Goal: Information Seeking & Learning: Learn about a topic

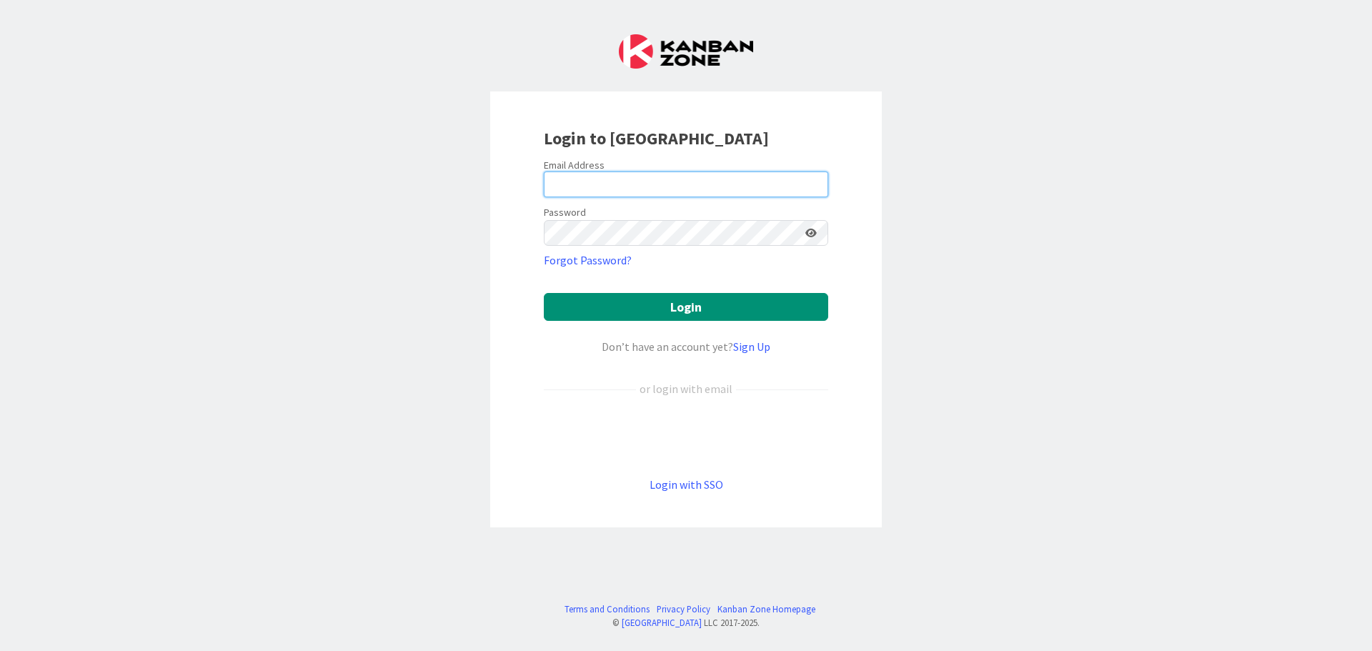
type input "[EMAIL_ADDRESS][DOMAIN_NAME]"
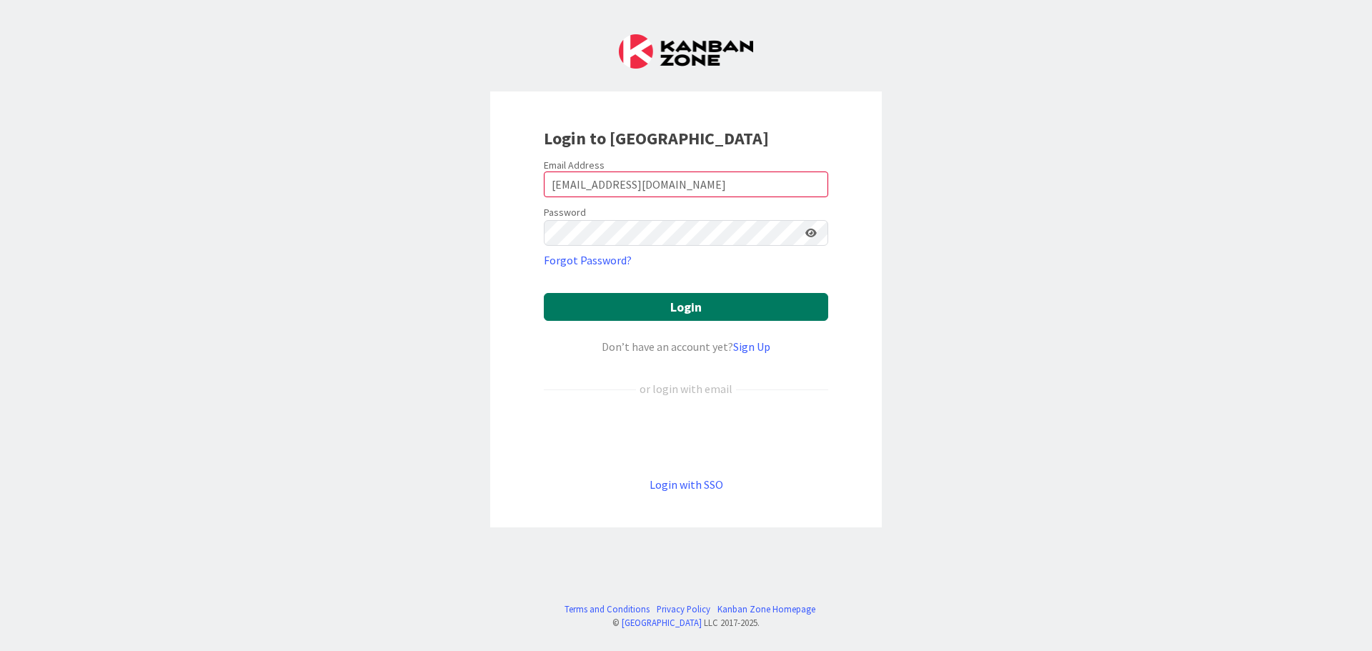
click at [663, 309] on button "Login" at bounding box center [686, 307] width 284 height 28
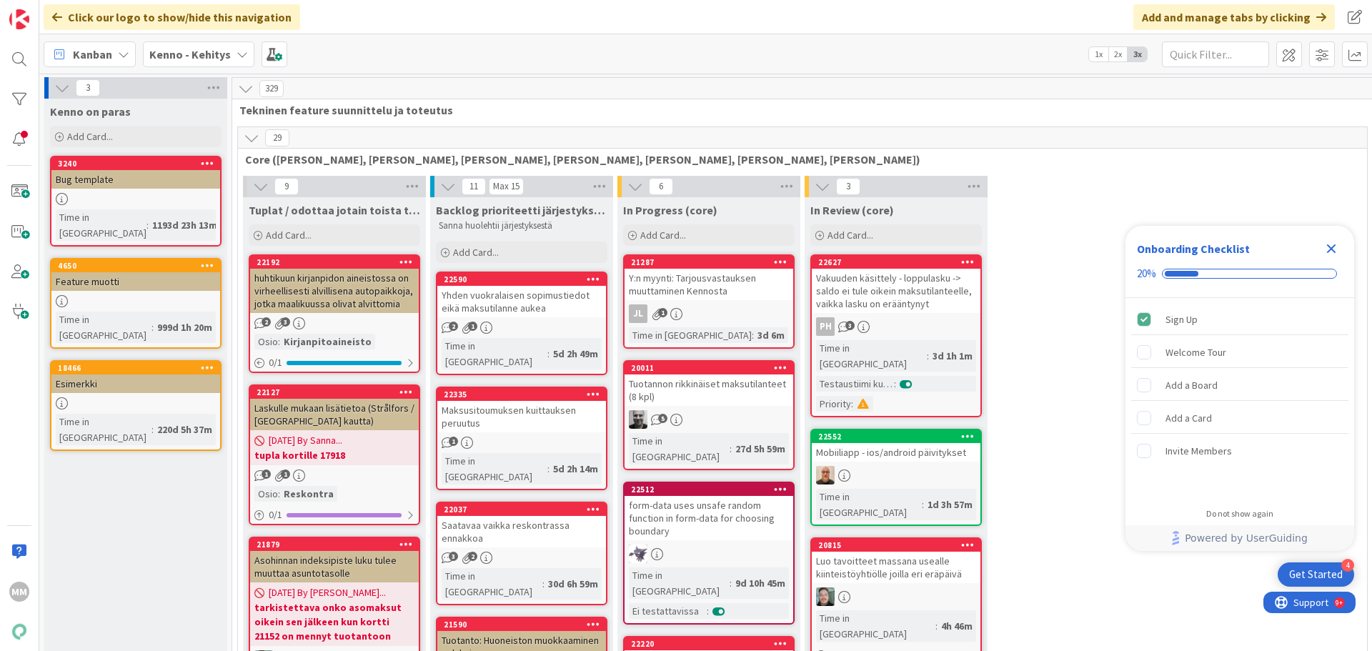
click at [220, 52] on b "Kenno - Kehitys" at bounding box center [189, 54] width 81 height 14
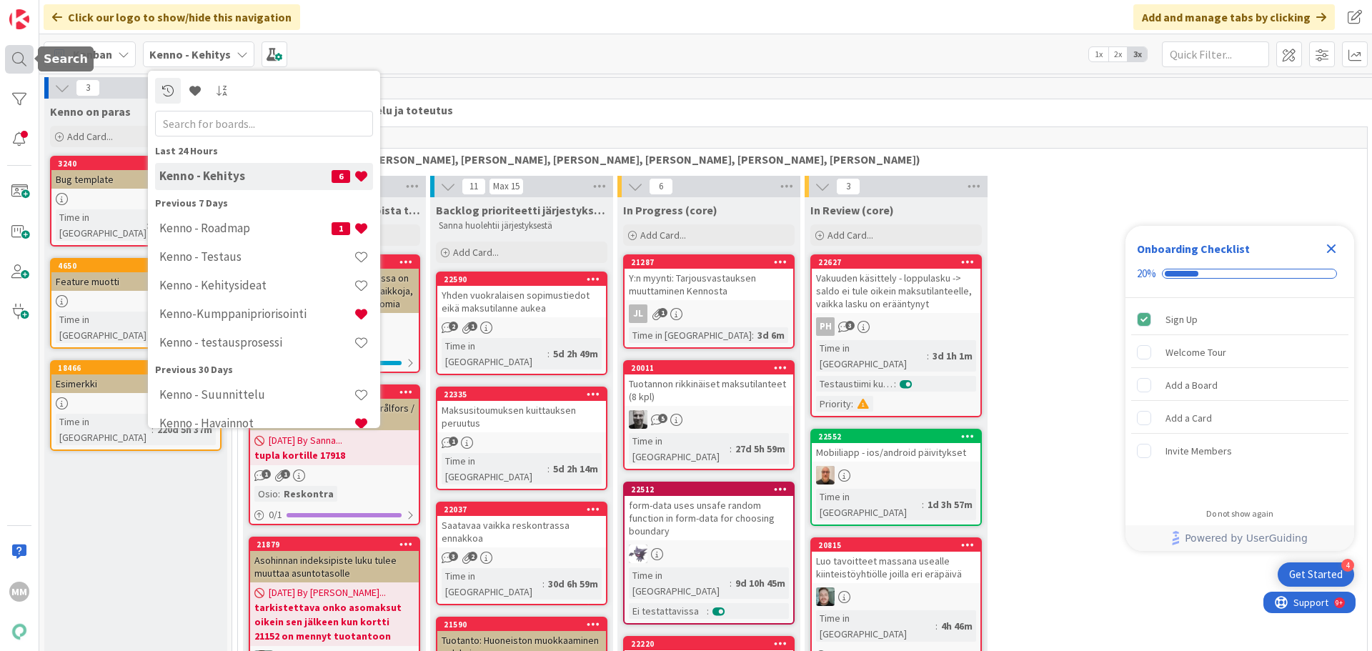
click at [14, 71] on div at bounding box center [19, 59] width 29 height 29
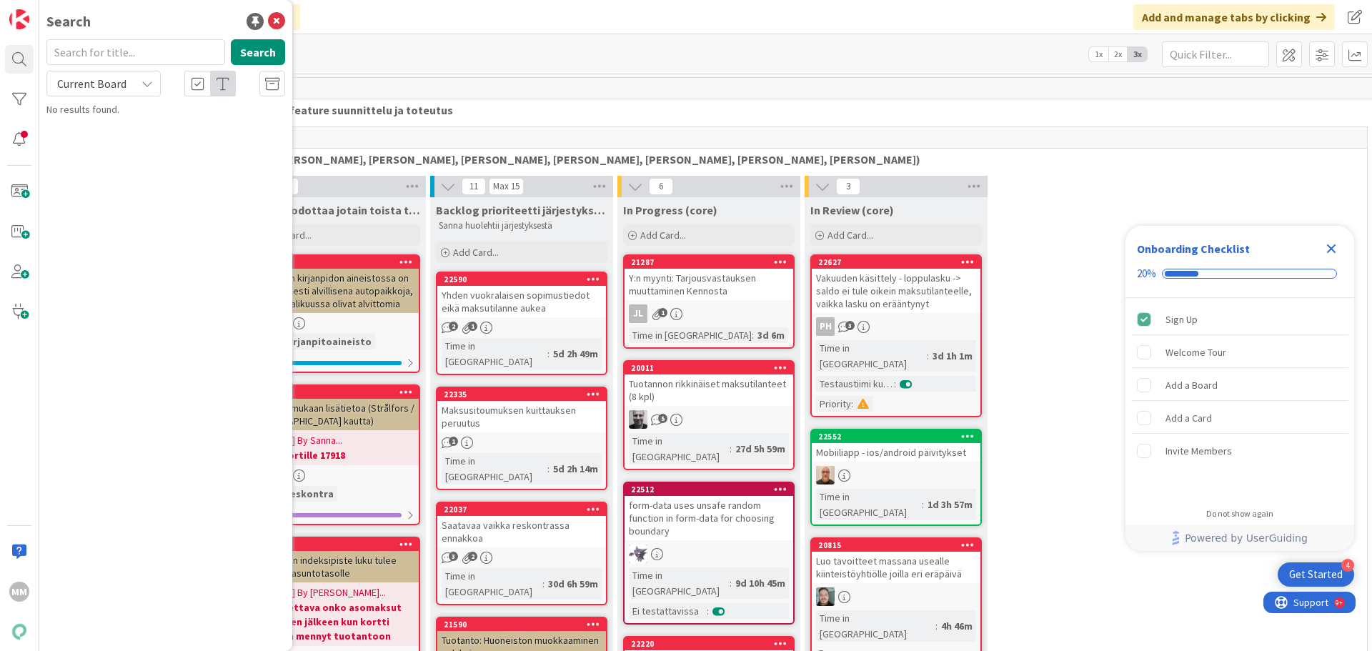
click at [121, 51] on input "text" at bounding box center [135, 52] width 179 height 26
type input "12754"
click at [132, 88] on div "Current Board" at bounding box center [103, 84] width 114 height 26
click at [139, 149] on span "All Boards" at bounding box center [128, 142] width 149 height 21
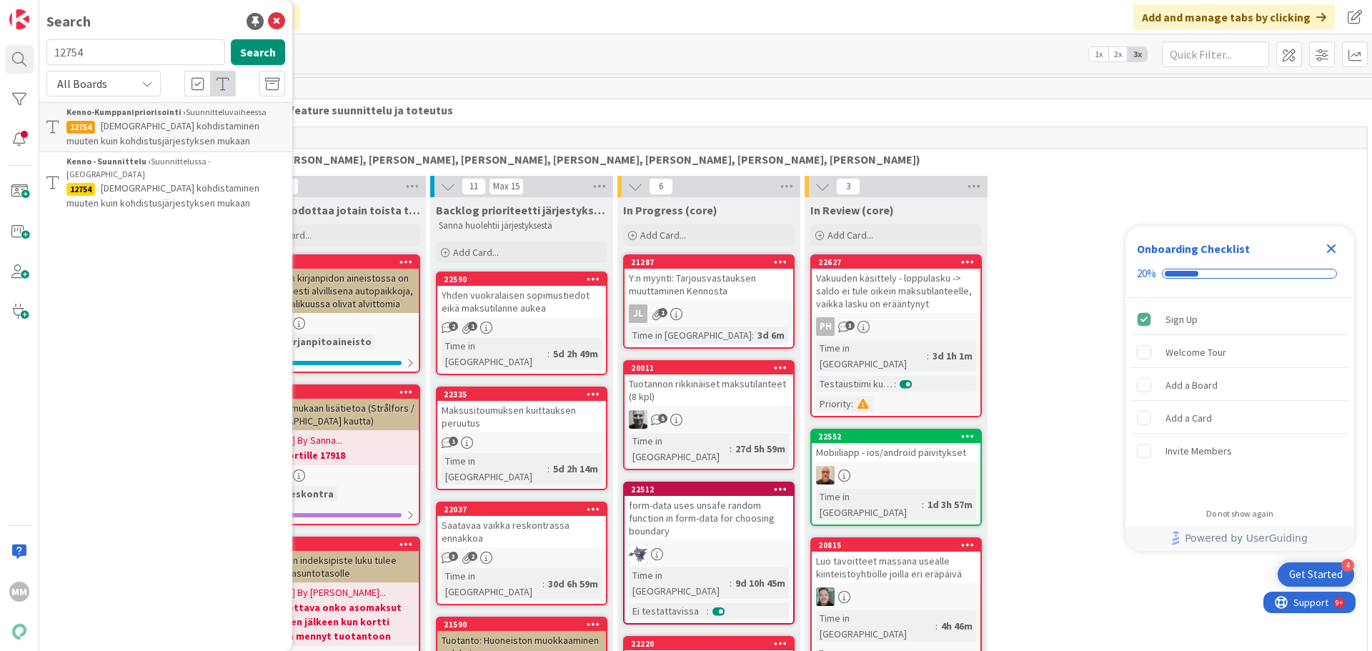
click at [191, 186] on span "[DEMOGRAPHIC_DATA] kohdistaminen muuten kuin kohdistusjärjestyksen mukaan" at bounding box center [162, 196] width 193 height 28
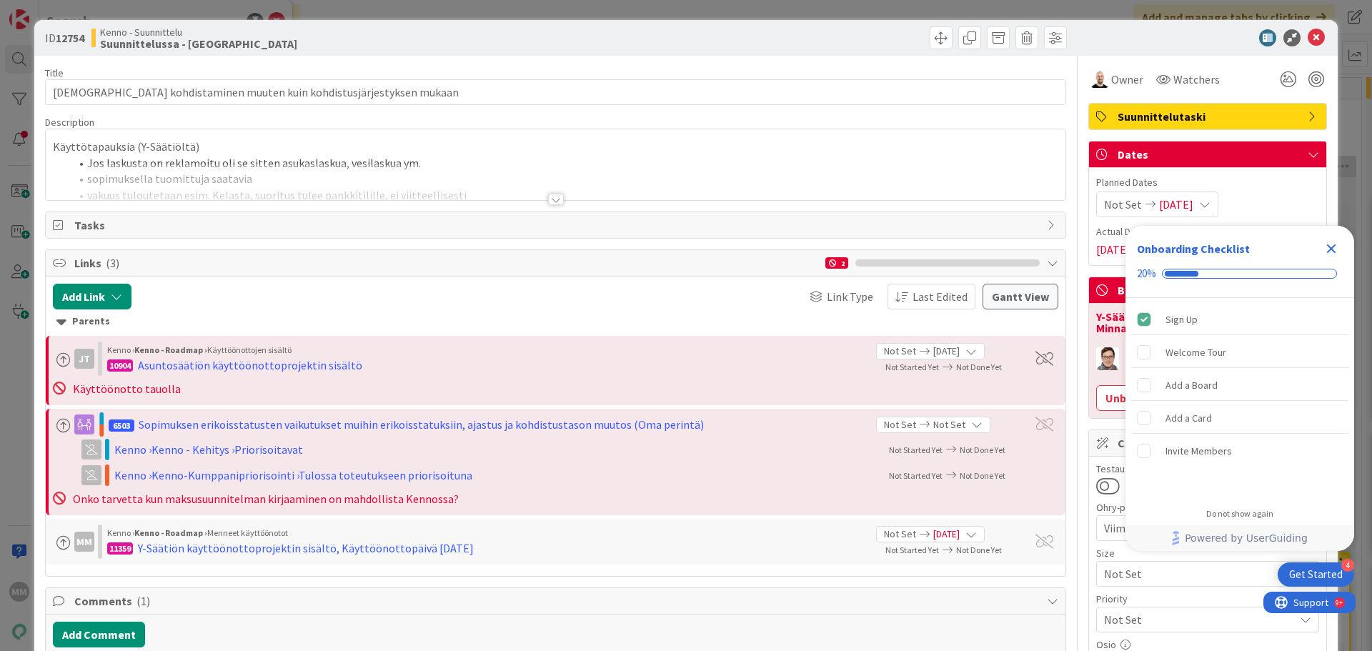
click at [1013, 243] on icon "Close Checklist" at bounding box center [1331, 248] width 17 height 17
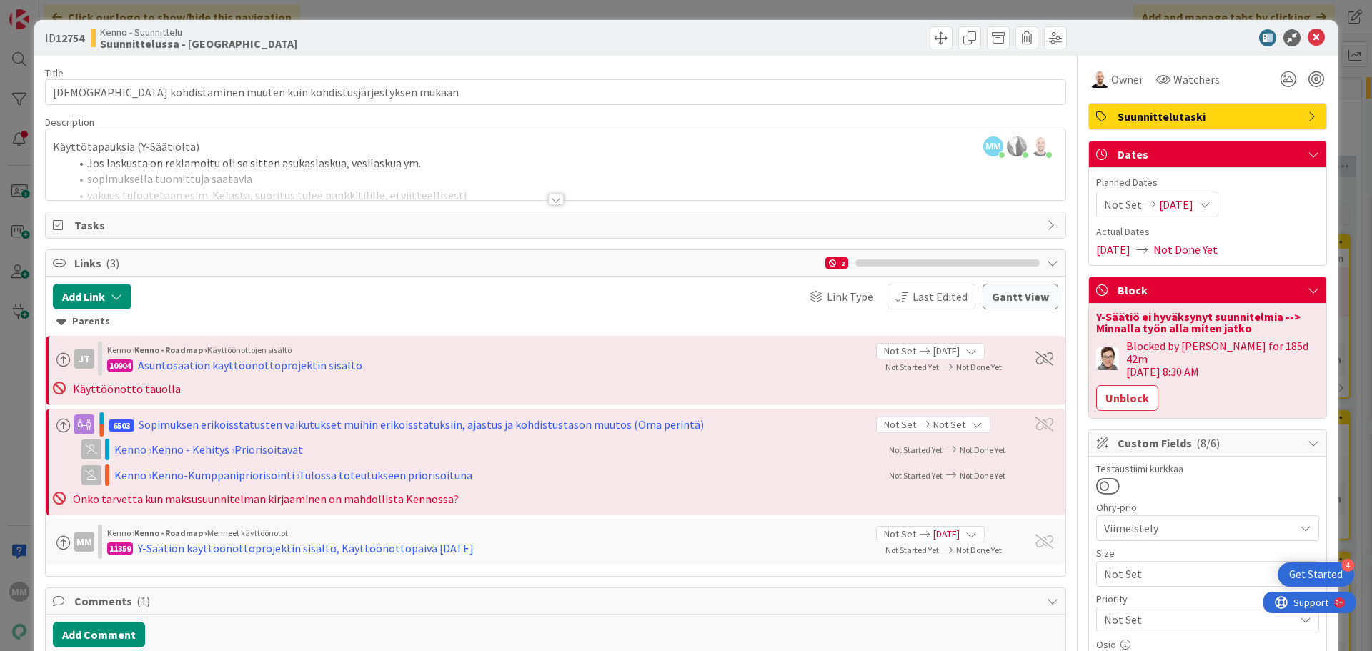
click at [549, 201] on div at bounding box center [556, 199] width 16 height 11
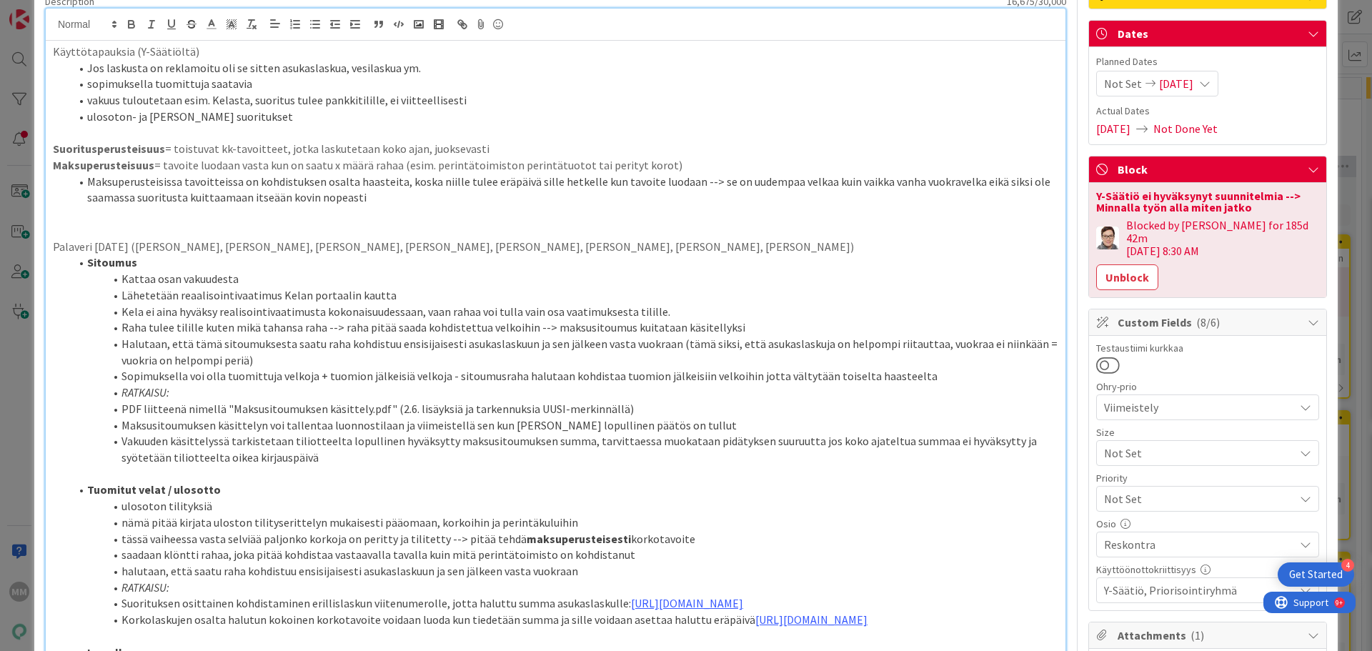
scroll to position [143, 0]
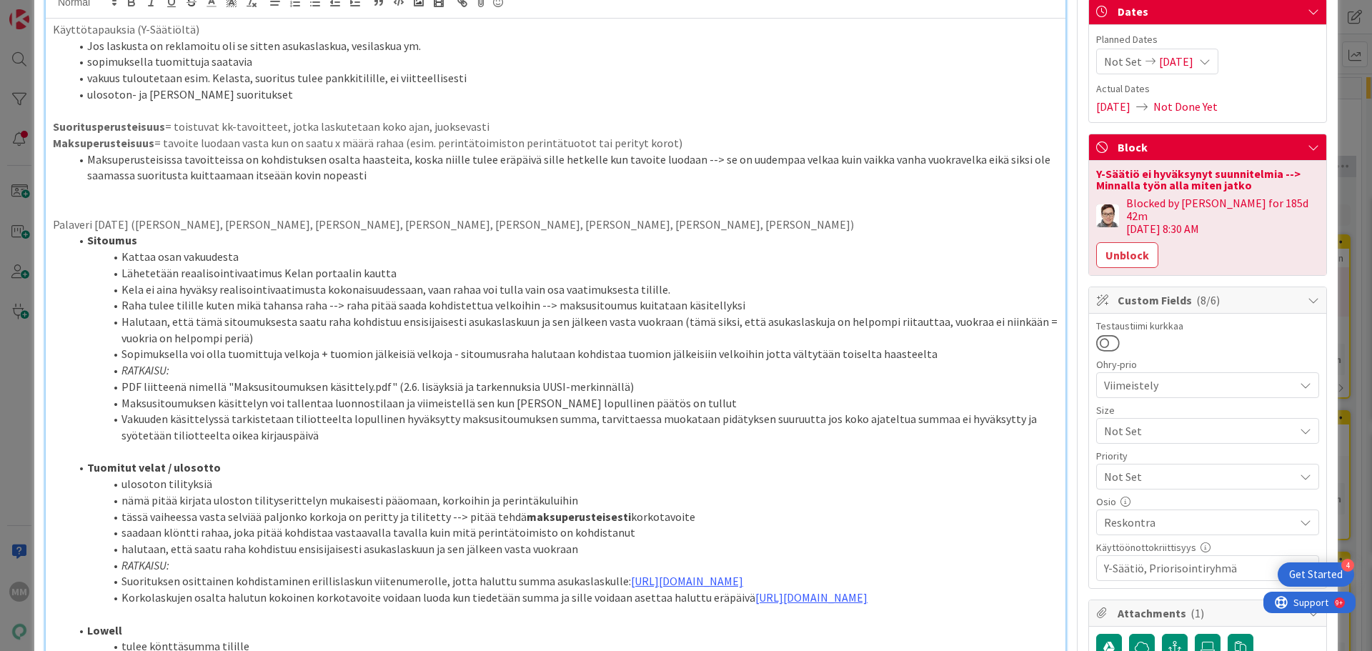
click at [342, 438] on li "Vakuuden käsittelyssä tarkistetaan tiliotteelta lopullinen hyväksytty maksusito…" at bounding box center [564, 427] width 988 height 32
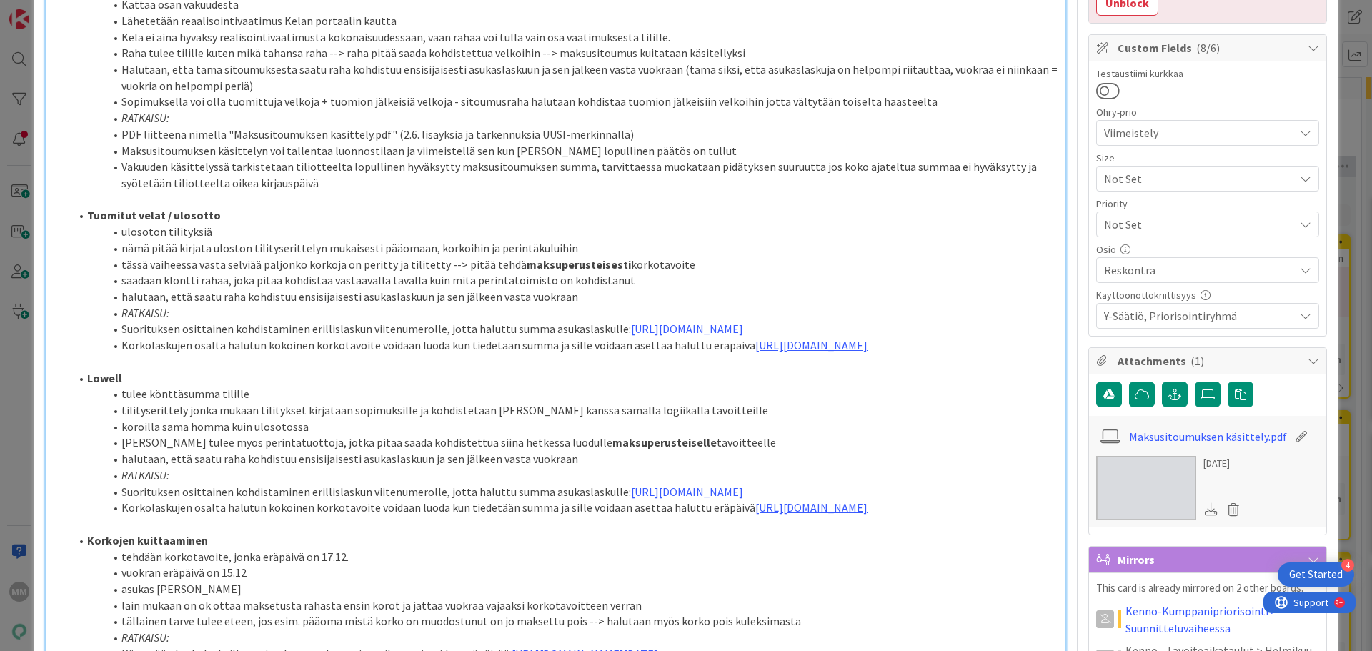
scroll to position [429, 0]
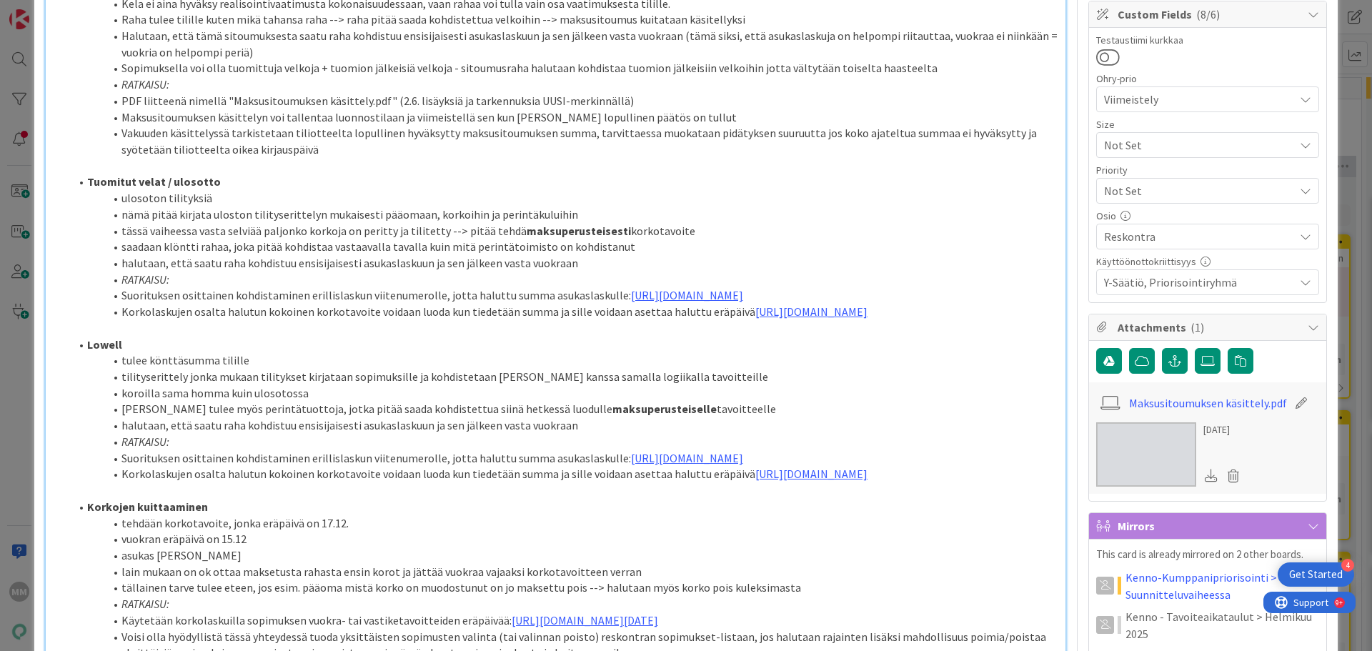
click at [695, 320] on li "Korkolaskujen osalta halutun kokoinen korkotavoite voidaan luoda kun tiedetään …" at bounding box center [564, 312] width 988 height 16
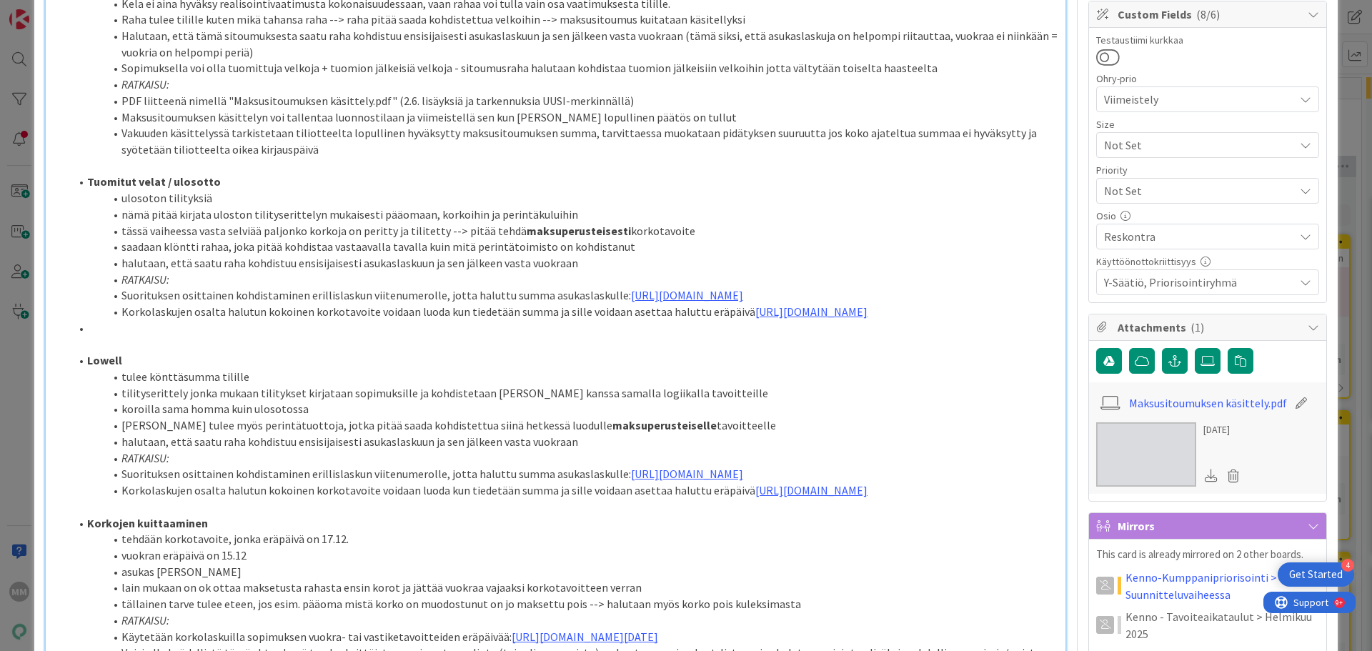
click at [222, 182] on li "Tuomitut velat / ulosotto" at bounding box center [564, 182] width 988 height 16
click at [88, 337] on li at bounding box center [564, 328] width 988 height 16
click at [255, 179] on li "Tuomitut velat / ulosotto -->" at bounding box center [564, 182] width 988 height 16
click at [197, 369] on li "Lowell" at bounding box center [564, 360] width 988 height 16
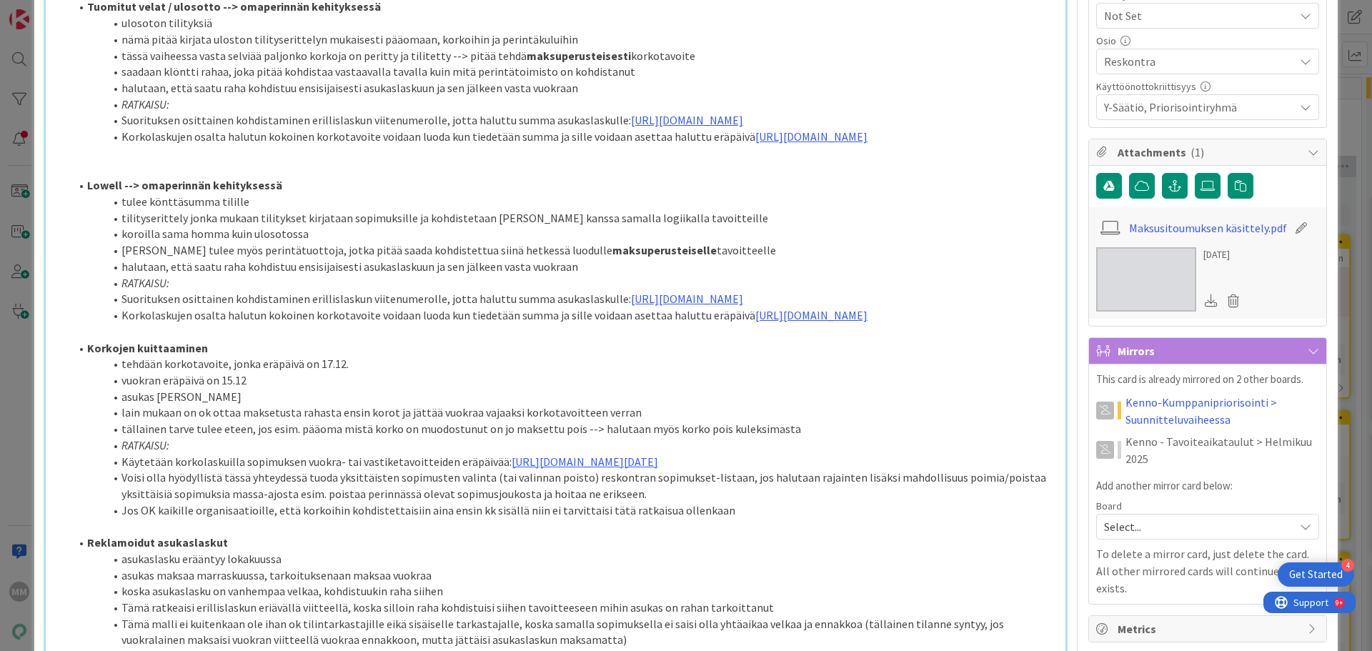
scroll to position [643, 0]
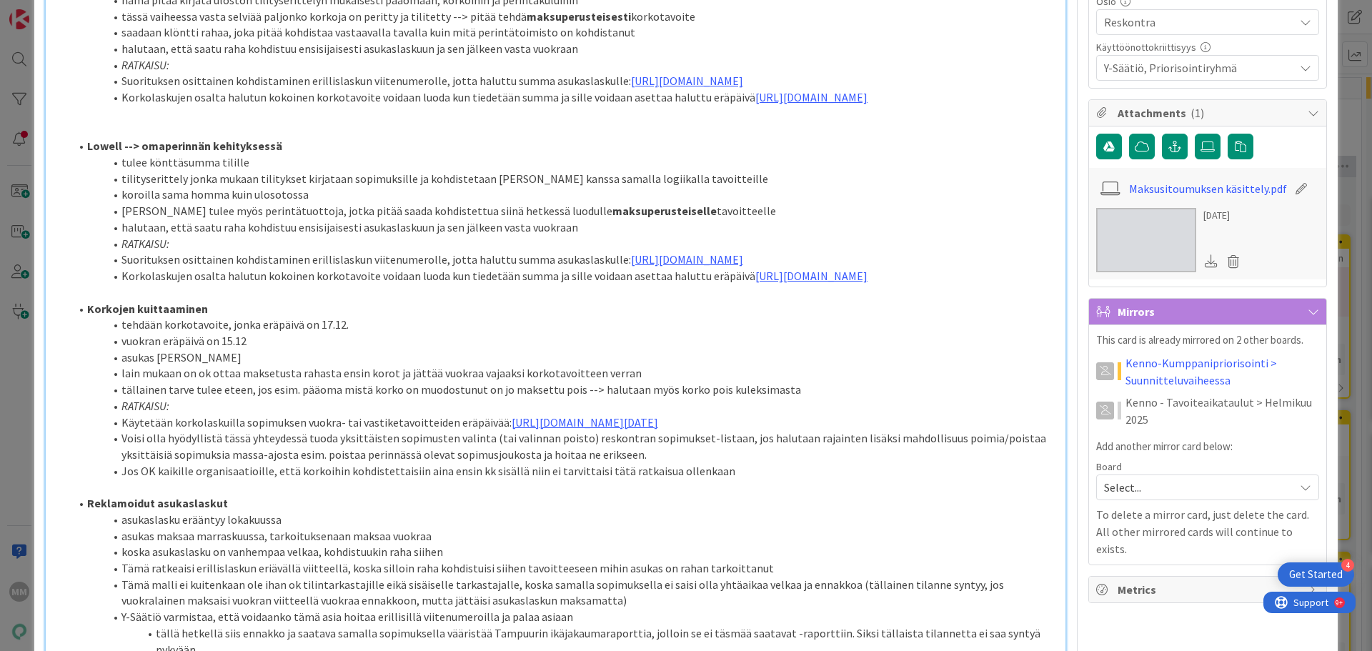
click at [226, 317] on li "Korkojen kuittaaminen" at bounding box center [564, 309] width 988 height 16
click at [321, 455] on li "Jos OK kaikille organisaatioille, että korkoihin kohdistettaisiin aina ensin kk…" at bounding box center [564, 471] width 988 height 16
click at [537, 455] on li "Reklamoidut asukaslaskut" at bounding box center [564, 503] width 988 height 16
click at [287, 382] on li "lain mukaan on ok ottaa maksetusta rahasta ensin korot ja jättää vuokraa vajaak…" at bounding box center [564, 373] width 988 height 16
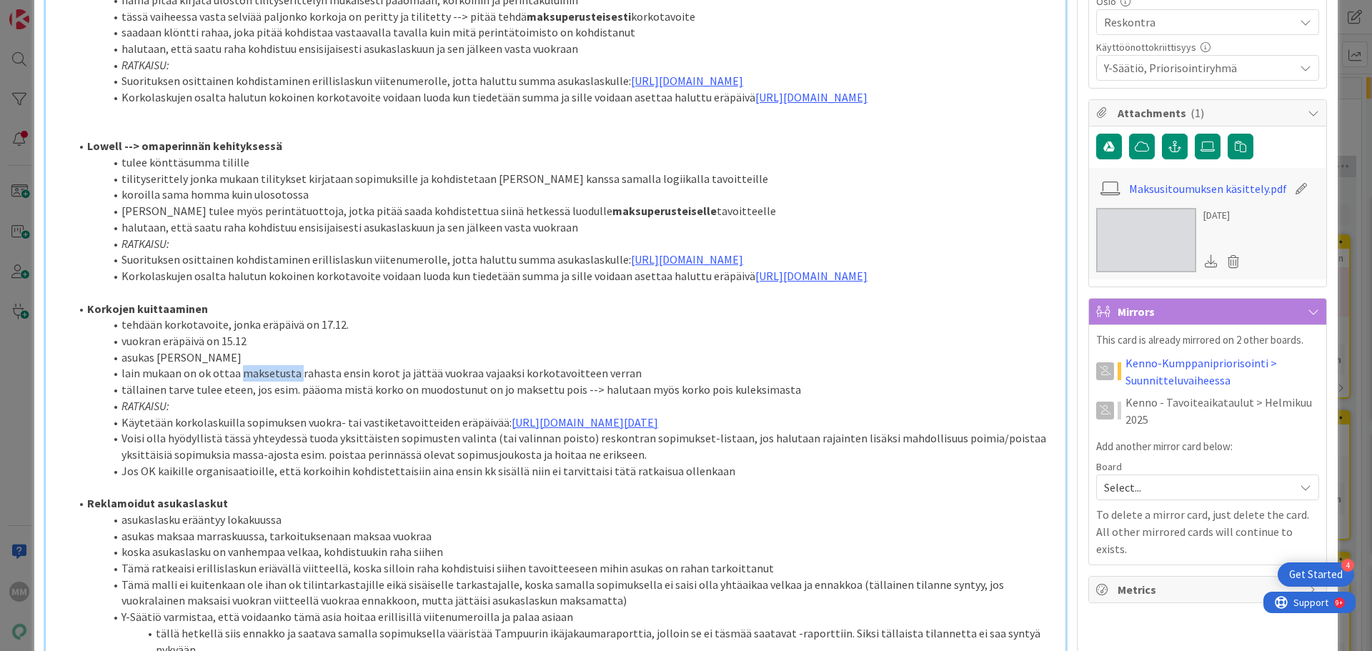
click at [287, 382] on li "lain mukaan on ok ottaa maksetusta rahasta ensin korot ja jättää vuokraa vajaak…" at bounding box center [564, 373] width 988 height 16
click at [300, 415] on li "RATKAISU:" at bounding box center [564, 406] width 988 height 16
click at [298, 382] on li "lain mukaan on ok ottaa maksetusta rahasta ensin korot ja jättää vuokraa vajaak…" at bounding box center [564, 373] width 988 height 16
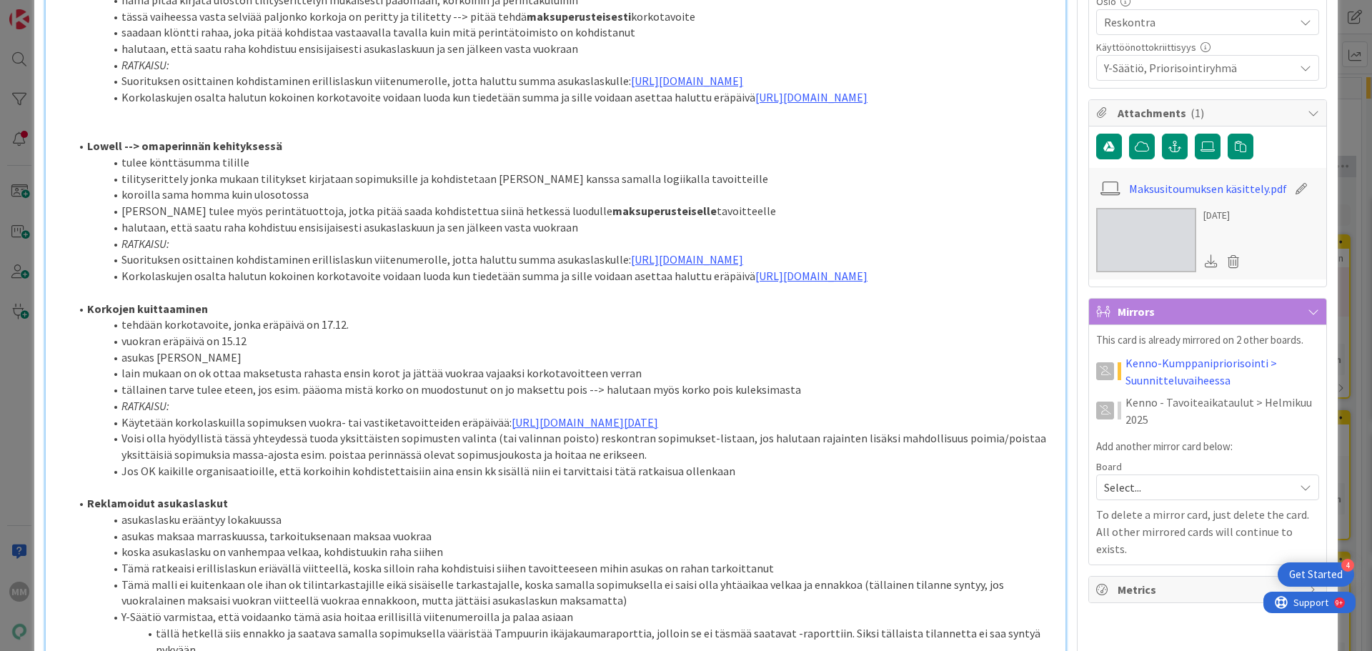
click at [387, 398] on li "tällainen tarve tulee eteen, jos esim. pääoma mistä korko on muodostunut on jo …" at bounding box center [564, 390] width 988 height 16
click at [716, 455] on li "Jos OK kaikille organisaatioille, että korkoihin kohdistettaisiin aina ensin kk…" at bounding box center [564, 471] width 988 height 16
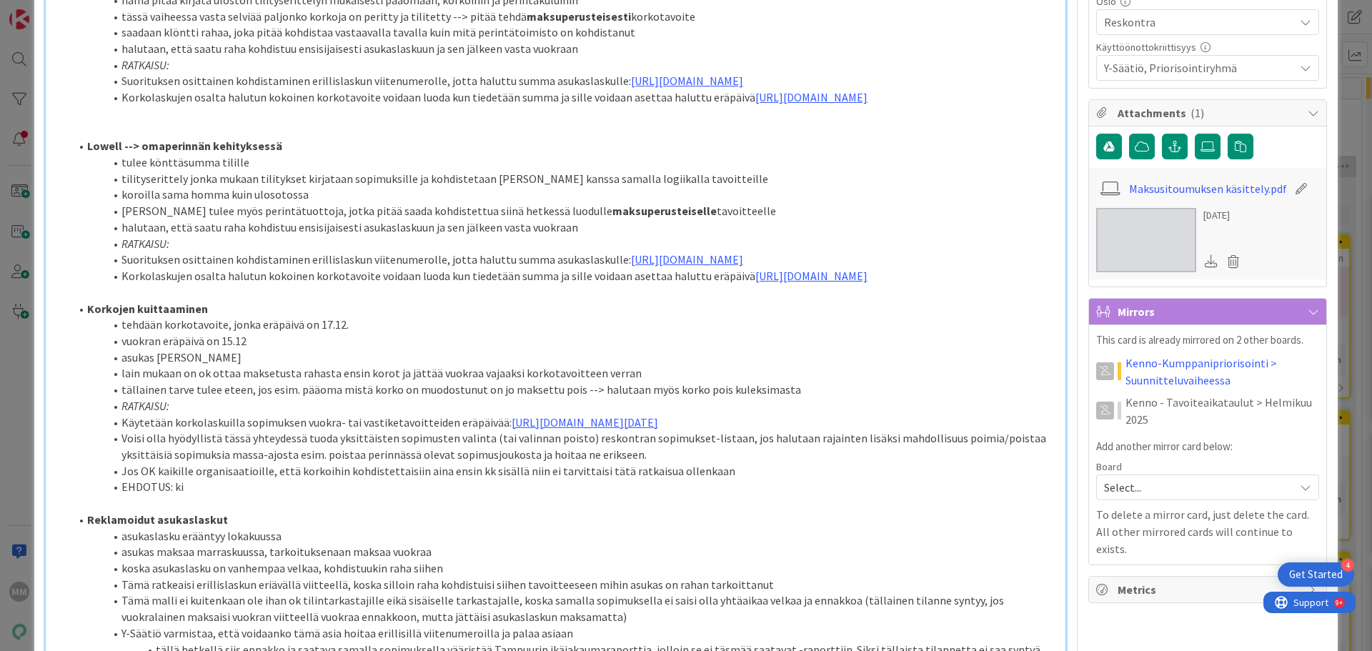
drag, startPoint x: 831, startPoint y: 507, endPoint x: 497, endPoint y: 491, distance: 334.1
click at [497, 431] on li "Käytetään korkolaskuilla sopimuksen vuokra- tai vastiketavoitteiden eräpäivää: …" at bounding box center [564, 423] width 988 height 16
click at [194, 455] on li "Jos OK kaikille organisaatioille, että korkoihin kohdistettaisiin aina ensin kk…" at bounding box center [564, 471] width 988 height 16
click at [179, 455] on li "EHDOTUS: ki" at bounding box center [564, 487] width 988 height 16
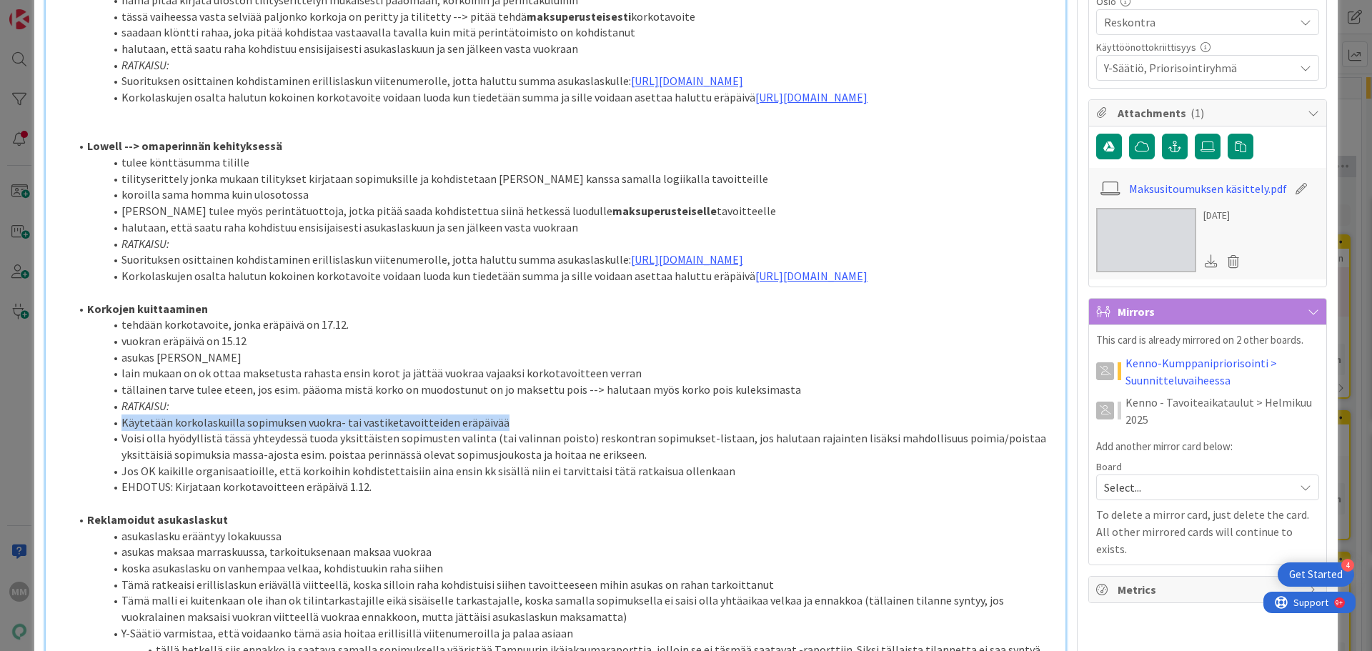
drag, startPoint x: 124, startPoint y: 489, endPoint x: 532, endPoint y: 490, distance: 408.1
click at [532, 431] on li "Käytetään korkolaskuilla sopimuksen vuokra- tai vastiketavoitteiden eräpäivää" at bounding box center [564, 423] width 988 height 16
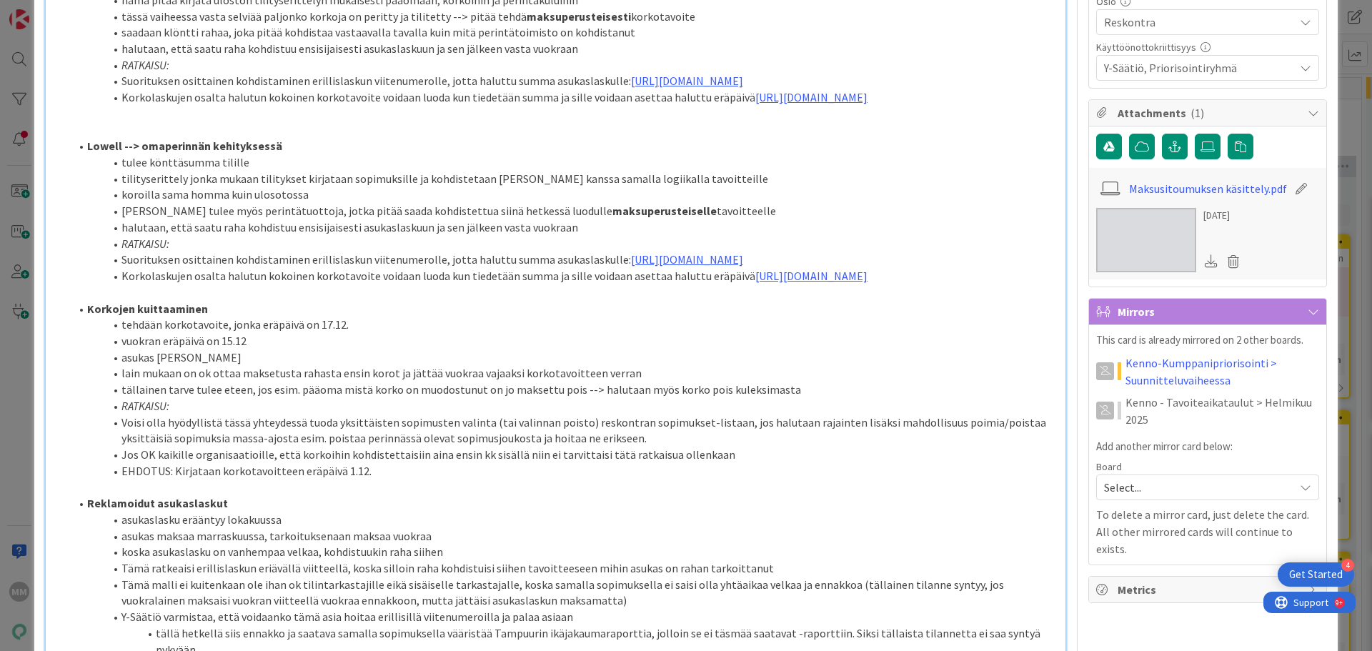
click at [645, 447] on li "Voisi olla hyödyllistä tässä yhteydessä tuoda yksittäisten sopimusten valinta (…" at bounding box center [564, 431] width 988 height 32
click at [655, 447] on li "Voisi olla hyödyllistä tässä yhteydessä tuoda yksittäisten sopimusten valinta (…" at bounding box center [564, 431] width 988 height 32
drag, startPoint x: 658, startPoint y: 500, endPoint x: 557, endPoint y: 500, distance: 100.8
click at [557, 447] on li "Voisi olla hyödyllistä tässä yhteydessä tuoda yksittäisten sopimusten valinta (…" at bounding box center [564, 431] width 988 height 32
click at [597, 455] on li "EHDOTUS: Kirjataan korkotavoitteen eräpäivä 1.12." at bounding box center [564, 471] width 988 height 16
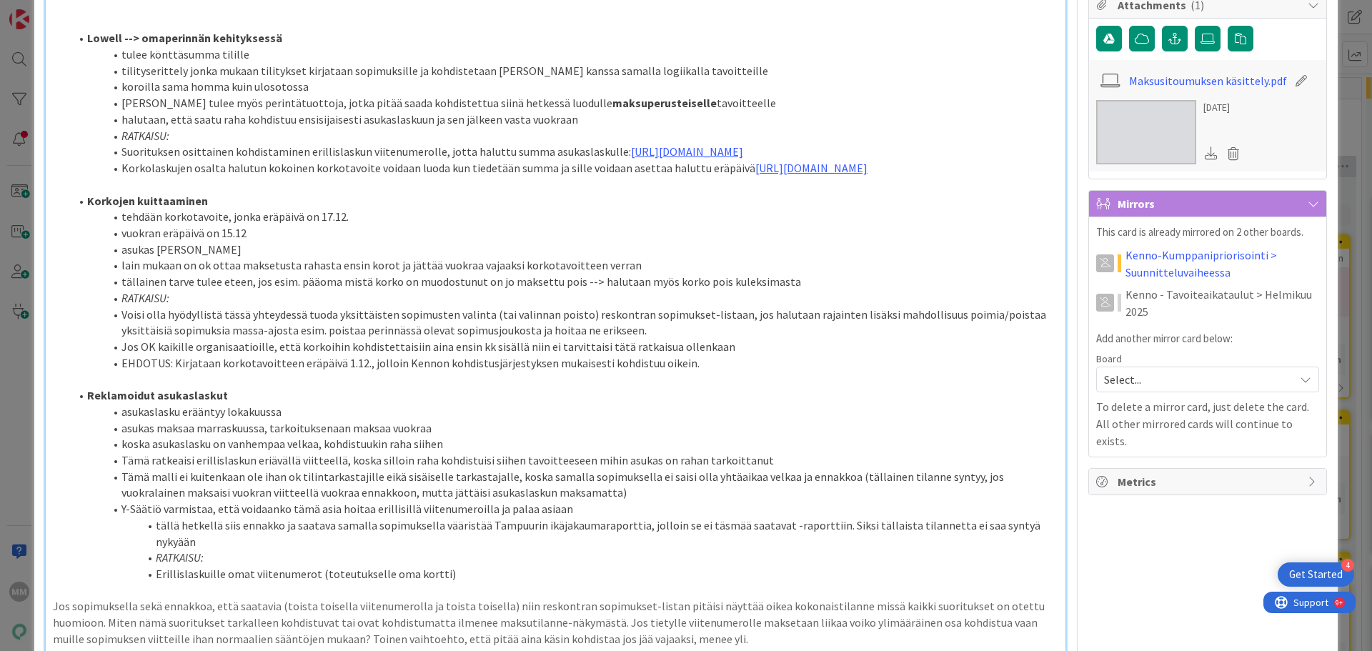
scroll to position [786, 0]
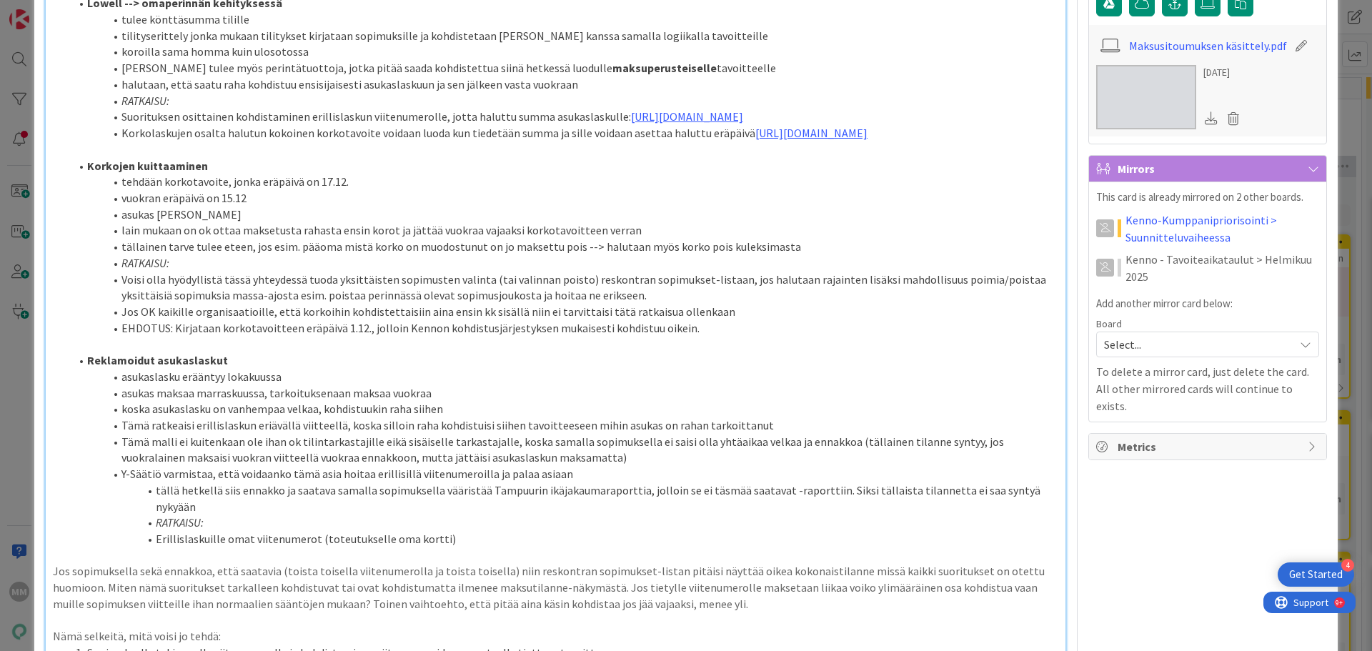
click at [120, 337] on li "EHDOTUS: Kirjataan korkotavoitteen eräpäivä 1.12., jolloin Kennon kohdistusjärj…" at bounding box center [564, 328] width 988 height 16
click at [172, 337] on li "EHDOTUS: Kirjataan korkotavoitteen eräpäivä 1.12., jolloin Kennon kohdistusjärj…" at bounding box center [564, 328] width 988 height 16
drag, startPoint x: 348, startPoint y: 395, endPoint x: 297, endPoint y: 390, distance: 51.8
click at [297, 337] on li "EHDOTUS: Tehdään prosessimuutos --> Kirjataan korkotavoitteen eräpäivä 1.12., j…" at bounding box center [564, 328] width 988 height 16
click at [320, 369] on li "Reklamoidut asukaslaskut" at bounding box center [564, 360] width 988 height 16
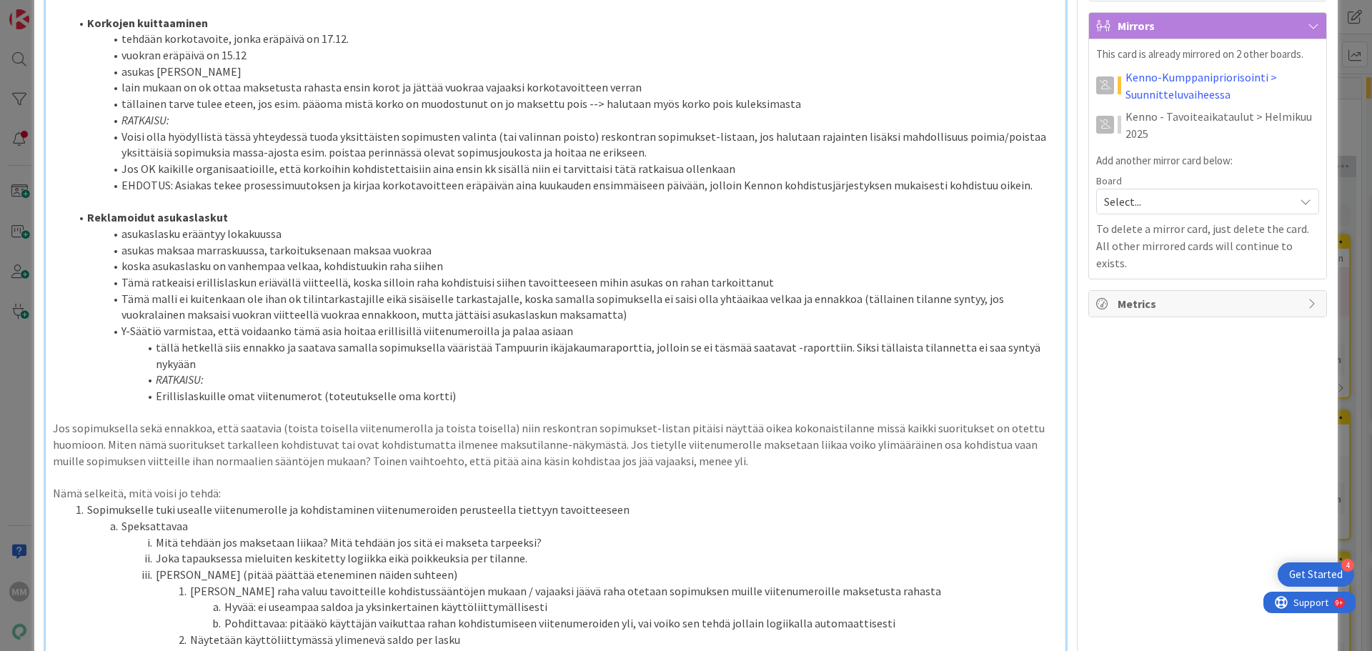
scroll to position [1001, 0]
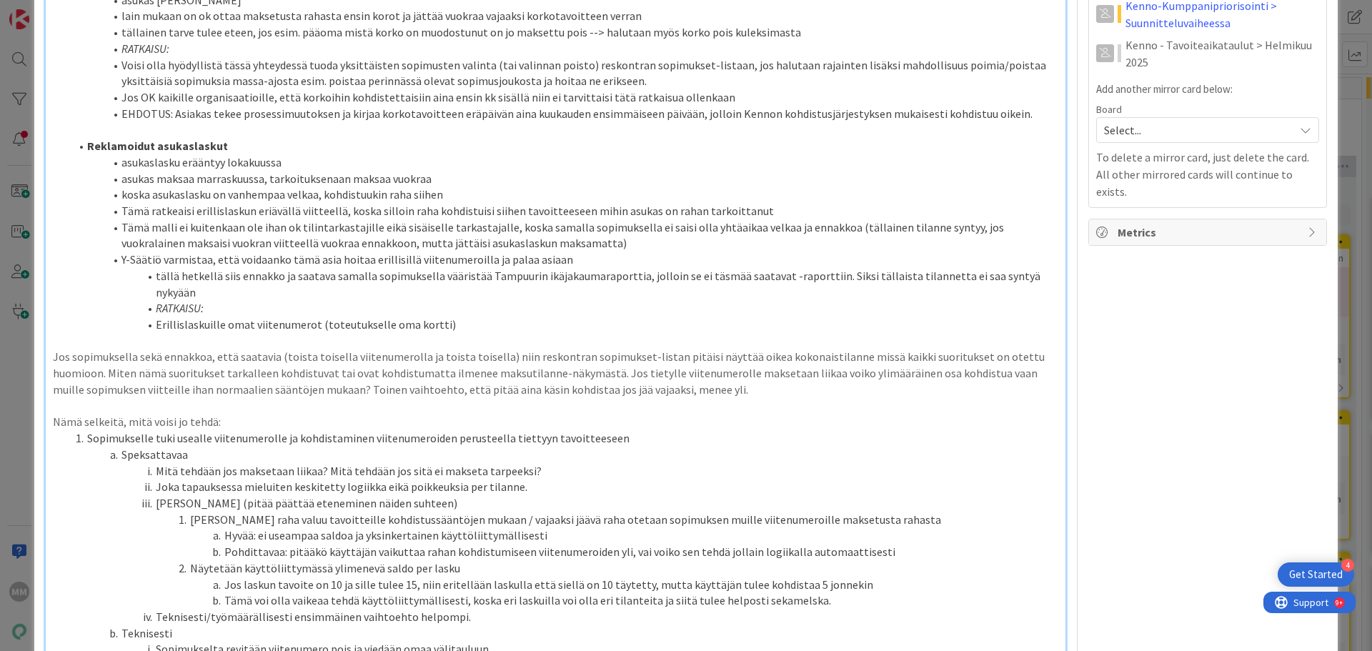
click at [196, 153] on strong "Reklamoidut asukaslaskut" at bounding box center [157, 146] width 141 height 14
click at [246, 317] on li "RATKAISU:" at bounding box center [564, 308] width 988 height 16
click at [459, 333] on li "Erillislaskuille omat viitenumerot (toteutukselle oma kortti)" at bounding box center [564, 325] width 988 height 16
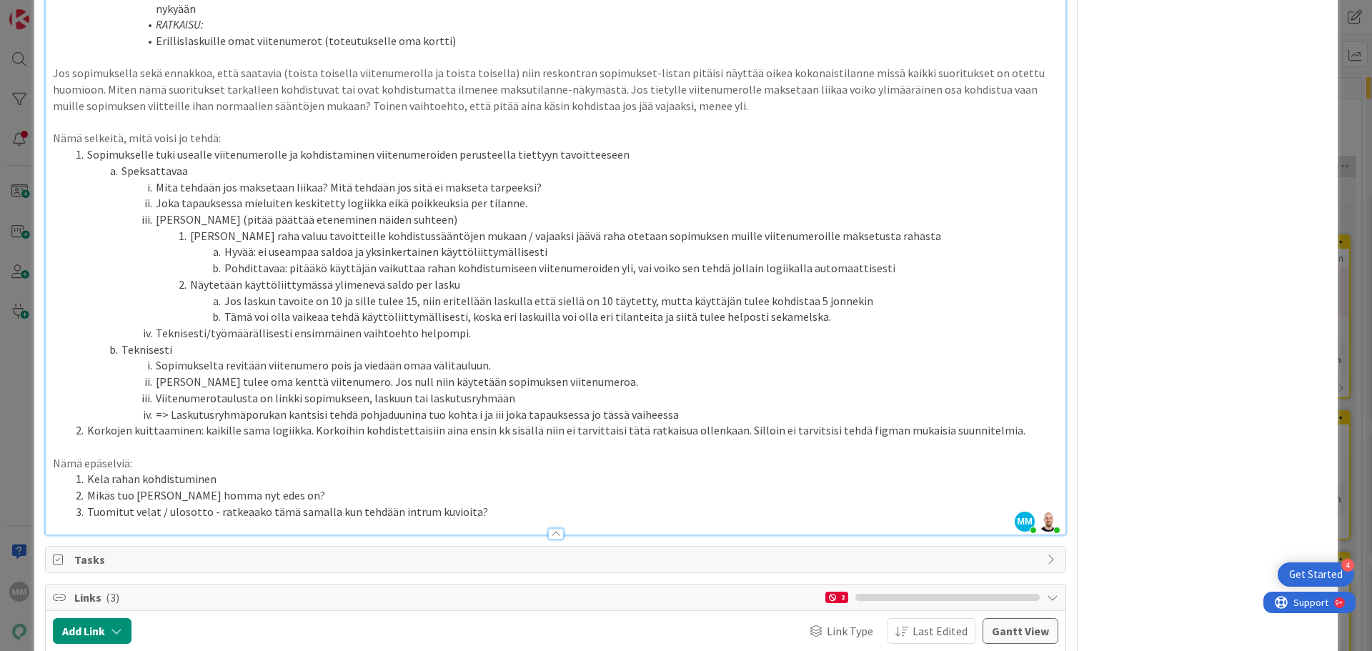
scroll to position [1286, 0]
click at [204, 455] on li "Mikäs tuo [PERSON_NAME] homma nyt edes on?" at bounding box center [564, 493] width 988 height 16
click at [153, 455] on li "Kela rahan kohdistuminen" at bounding box center [564, 477] width 988 height 16
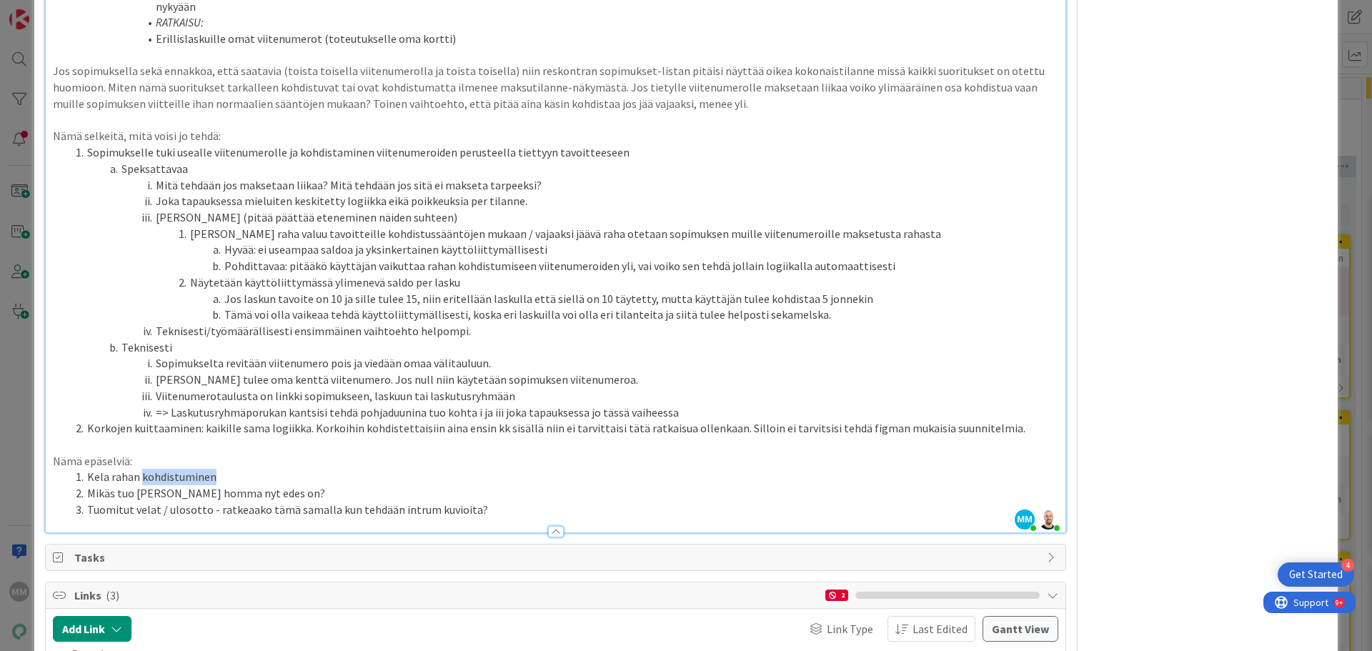
click at [153, 455] on li "Kela rahan kohdistuminen" at bounding box center [564, 477] width 988 height 16
click at [282, 455] on li "Kela rahan kohdistuminen" at bounding box center [564, 477] width 988 height 16
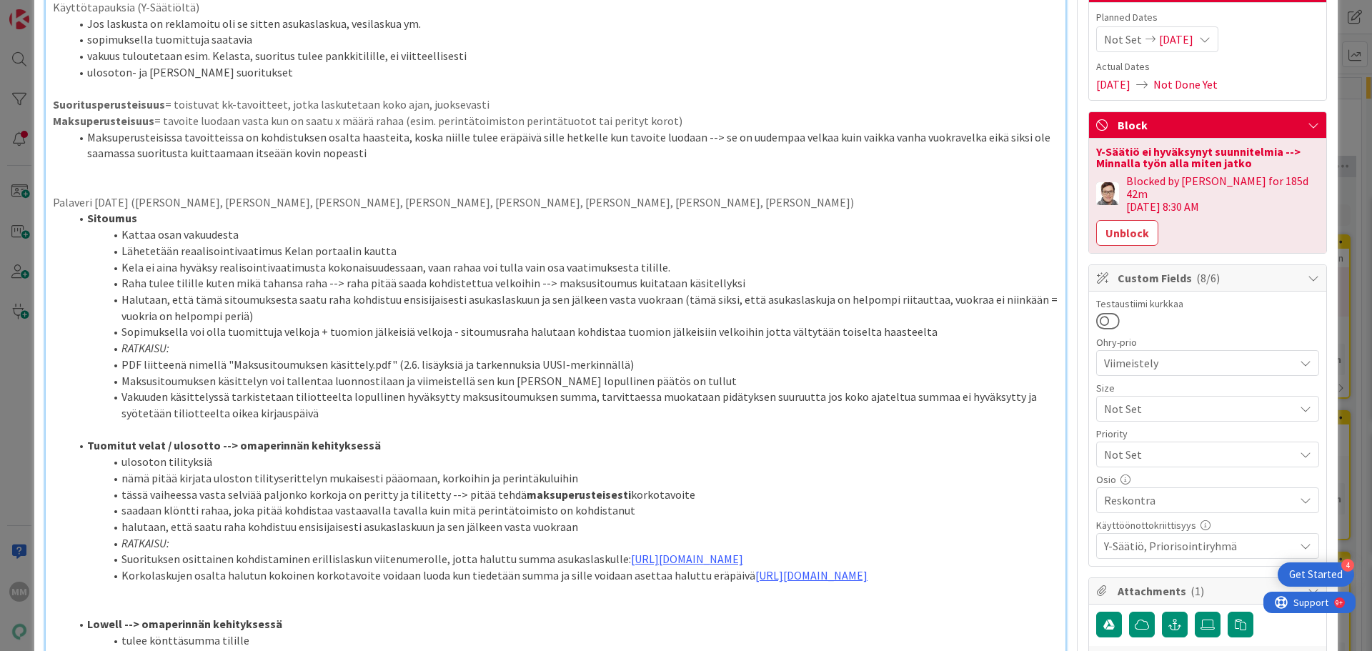
scroll to position [143, 0]
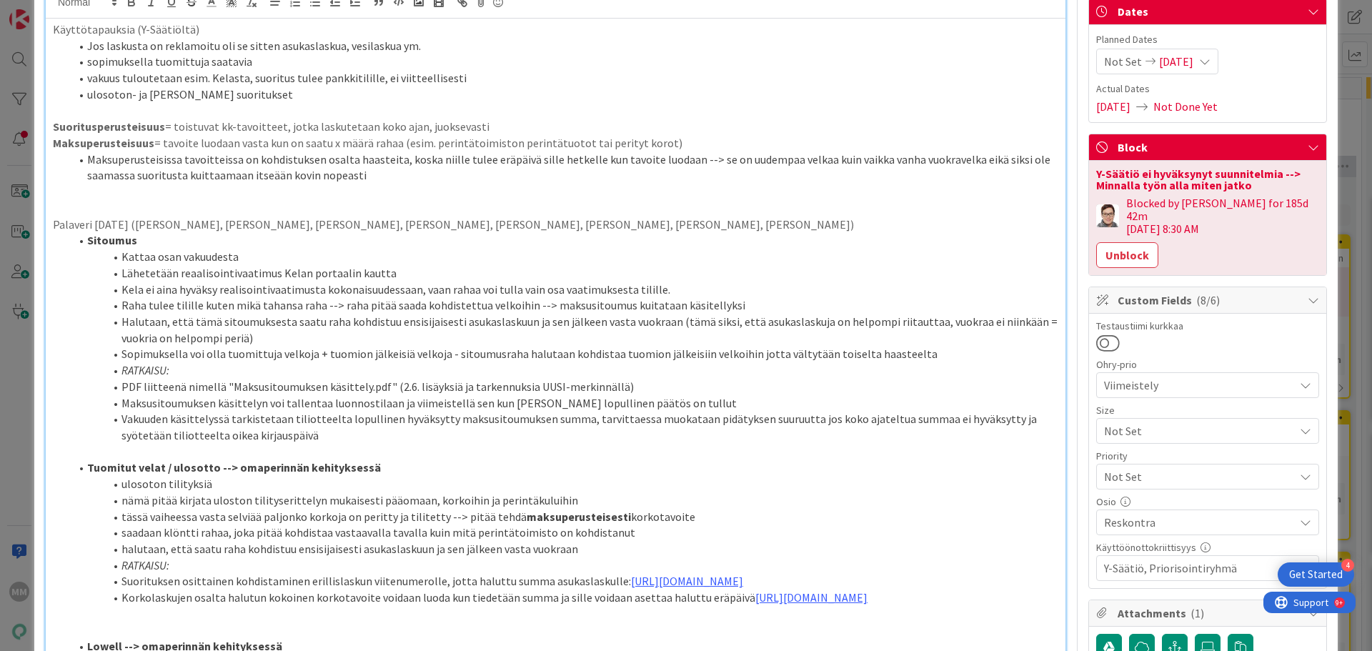
click at [310, 437] on li "Vakuuden käsittelyssä tarkistetaan tiliotteelta lopullinen hyväksytty maksusito…" at bounding box center [564, 427] width 988 height 32
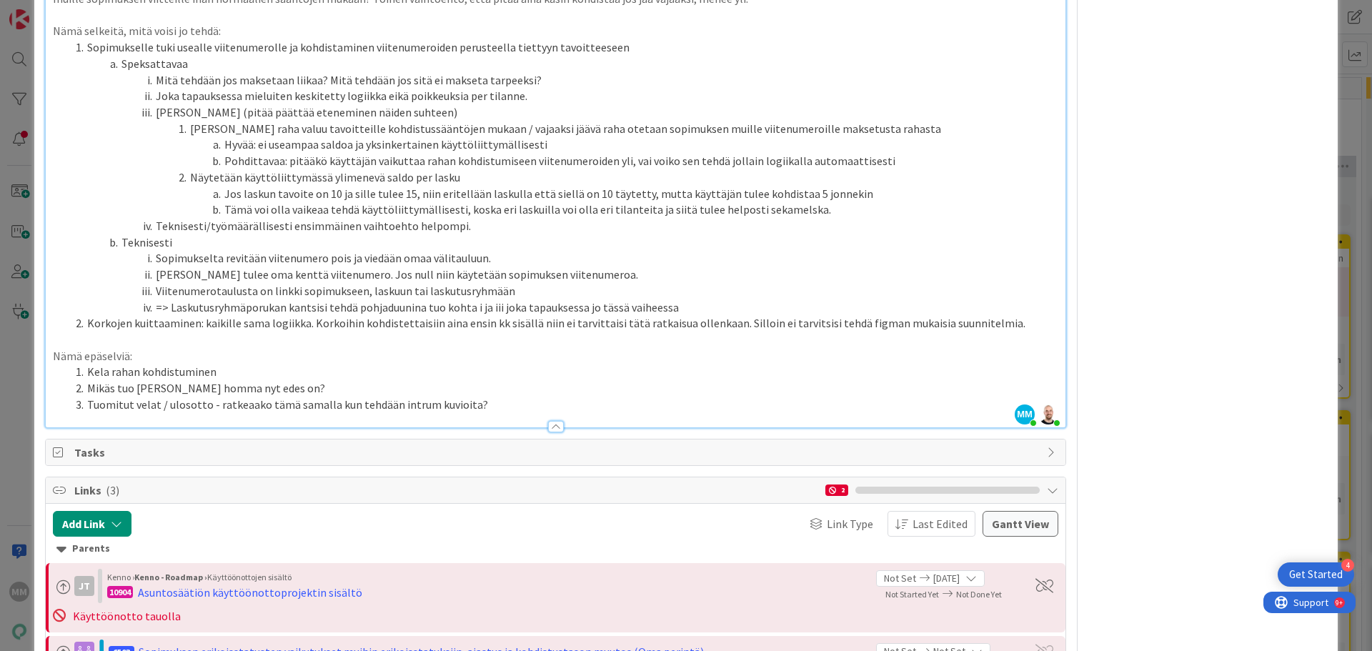
scroll to position [1429, 0]
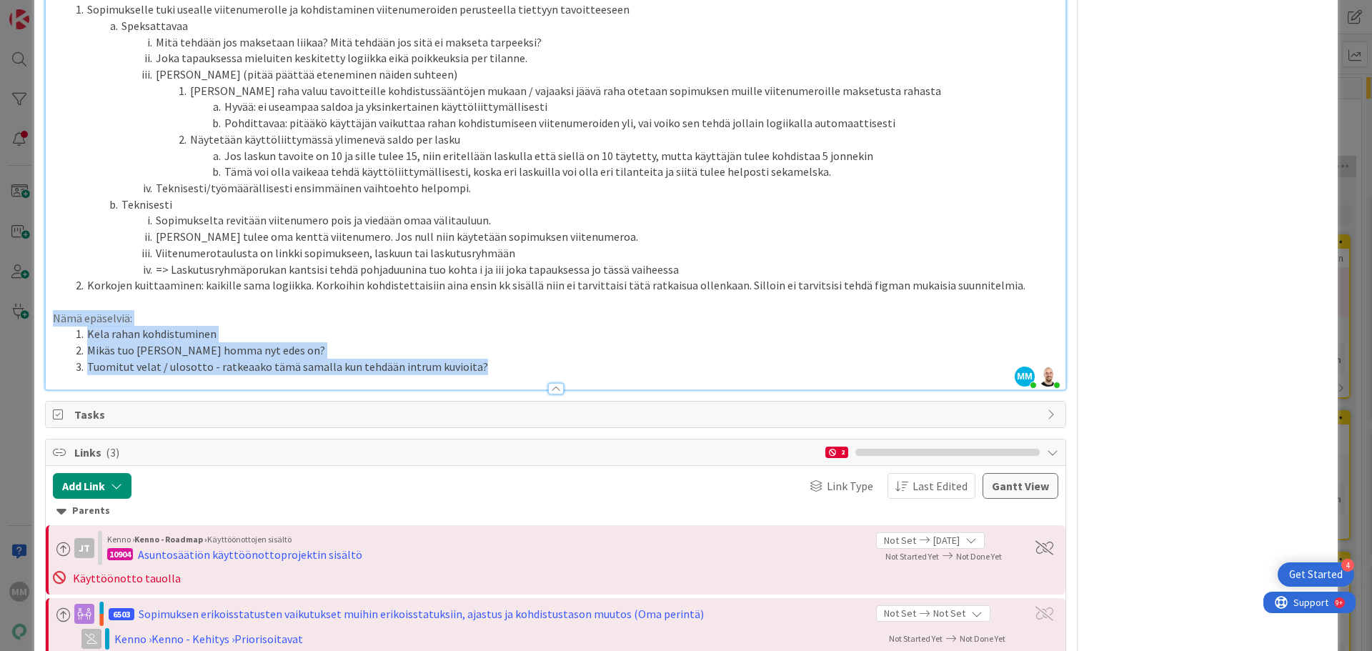
drag, startPoint x: 484, startPoint y: 419, endPoint x: 24, endPoint y: 365, distance: 462.7
click at [24, 365] on div "ID 12754 Kenno - Suunnittelu Suunnittelussa - Rautalangat Title 66 / 128 Suorit…" at bounding box center [686, 325] width 1372 height 651
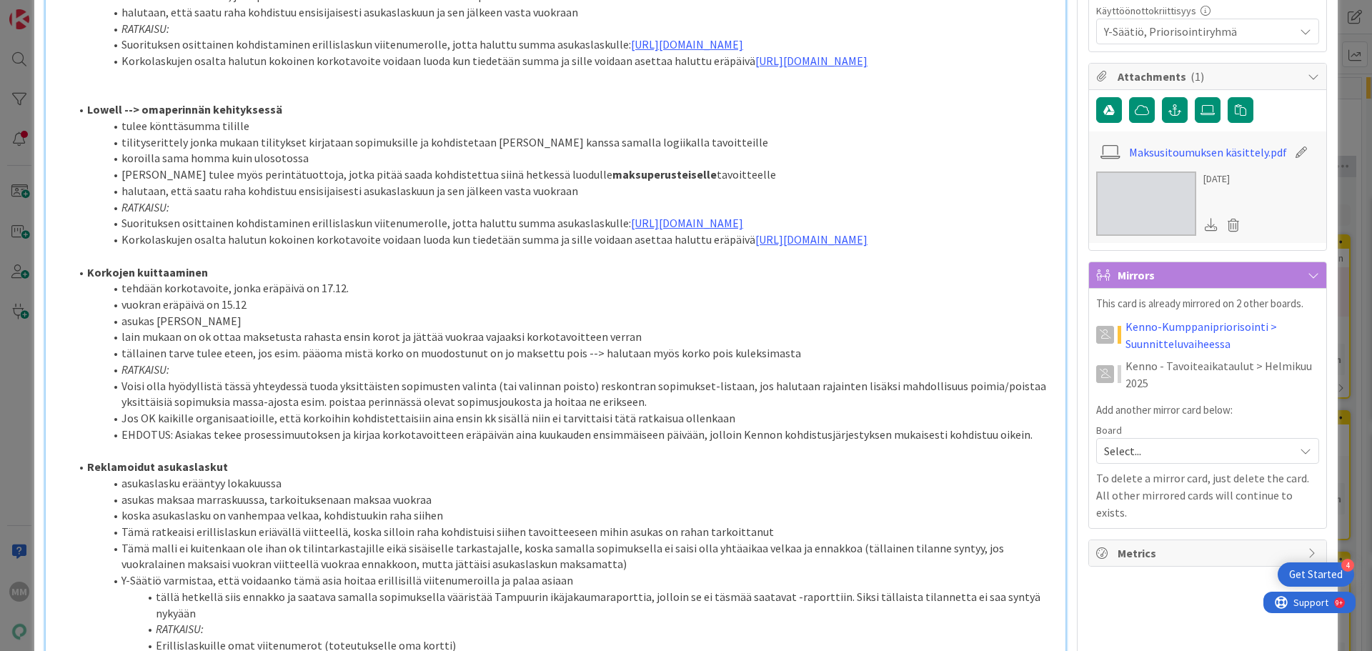
scroll to position [643, 0]
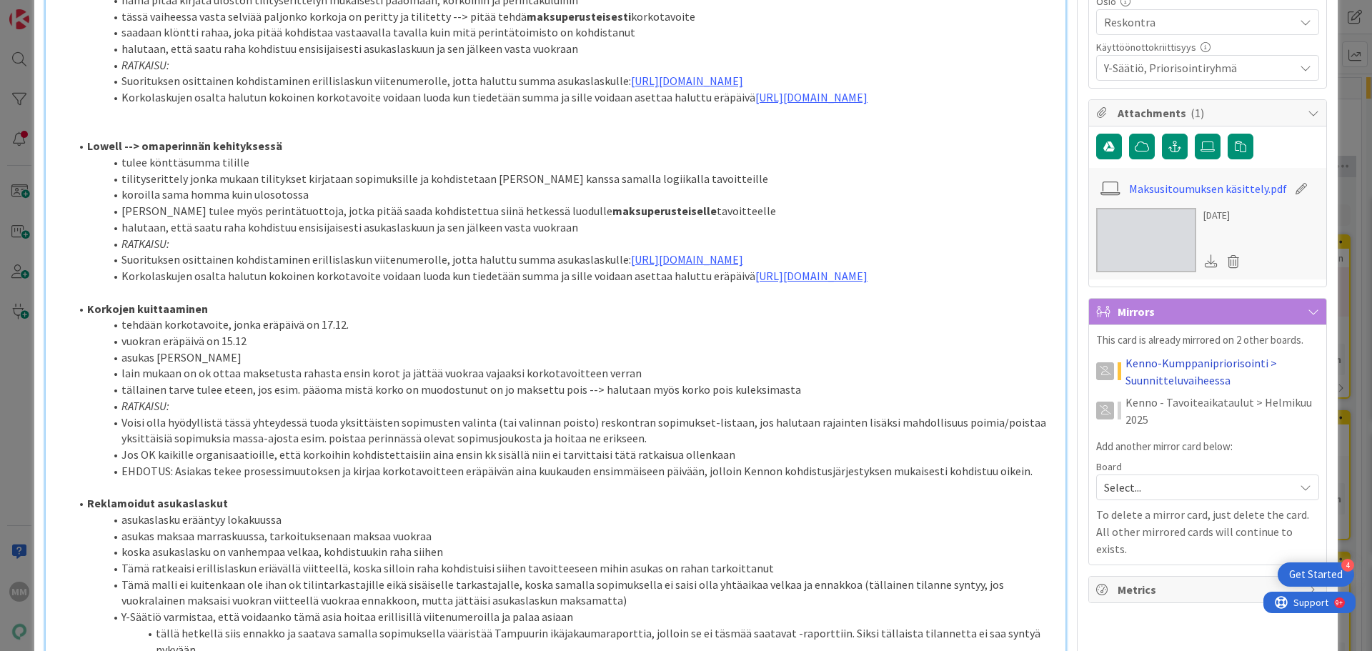
click at [1013, 354] on link "Kenno-Kumppanipriorisointi > Suunnitteluvaiheessa" at bounding box center [1223, 371] width 194 height 34
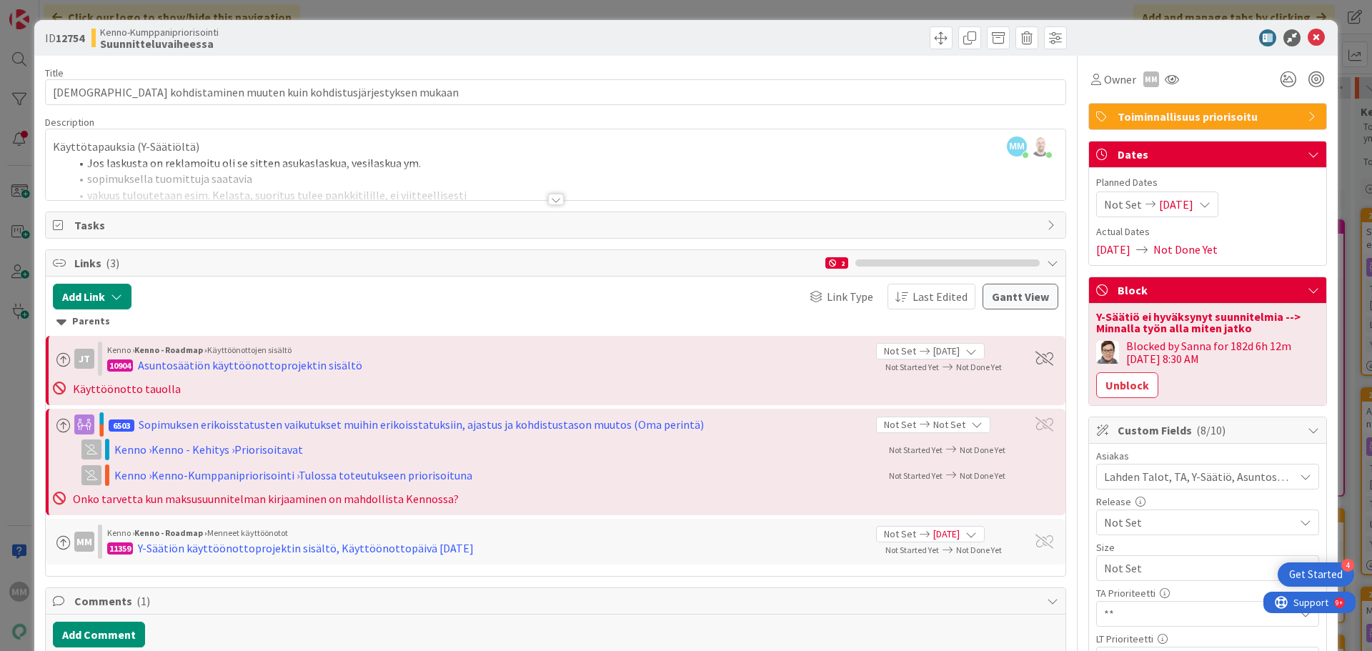
click at [548, 202] on div at bounding box center [556, 199] width 16 height 11
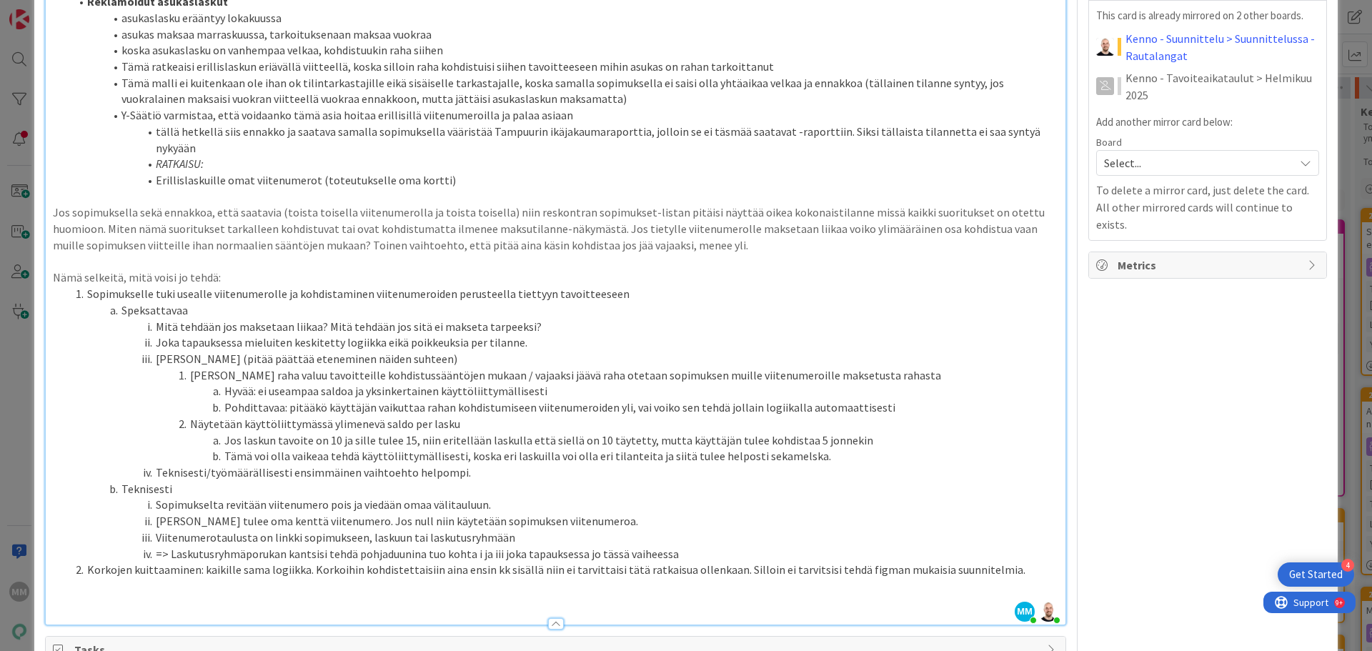
scroll to position [1144, 0]
drag, startPoint x: 1027, startPoint y: 34, endPoint x: 115, endPoint y: 46, distance: 912.1
drag, startPoint x: 122, startPoint y: 36, endPoint x: 1021, endPoint y: 49, distance: 899.2
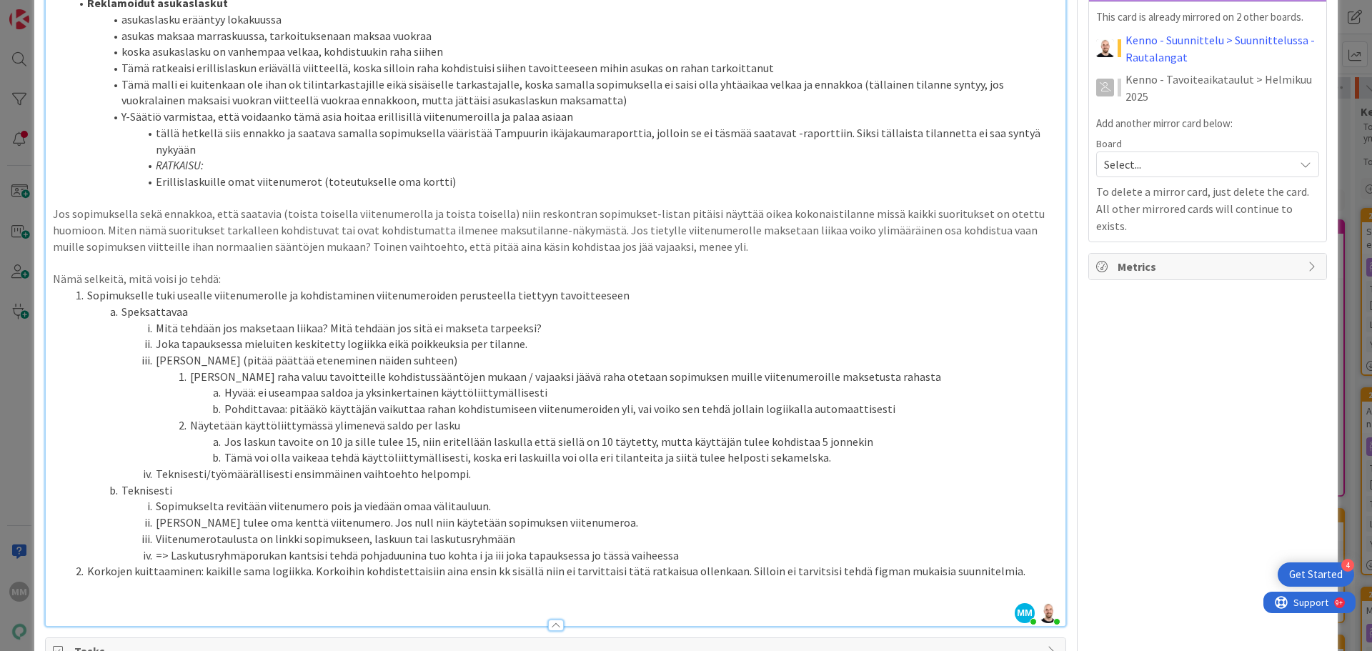
copy li "EHDOTUS: Asiakas tekee prosessimuutoksen ja kirjaa korkotavoitteen eräpäivän ai…"
click at [433, 174] on li "RATKAISU:" at bounding box center [564, 165] width 988 height 16
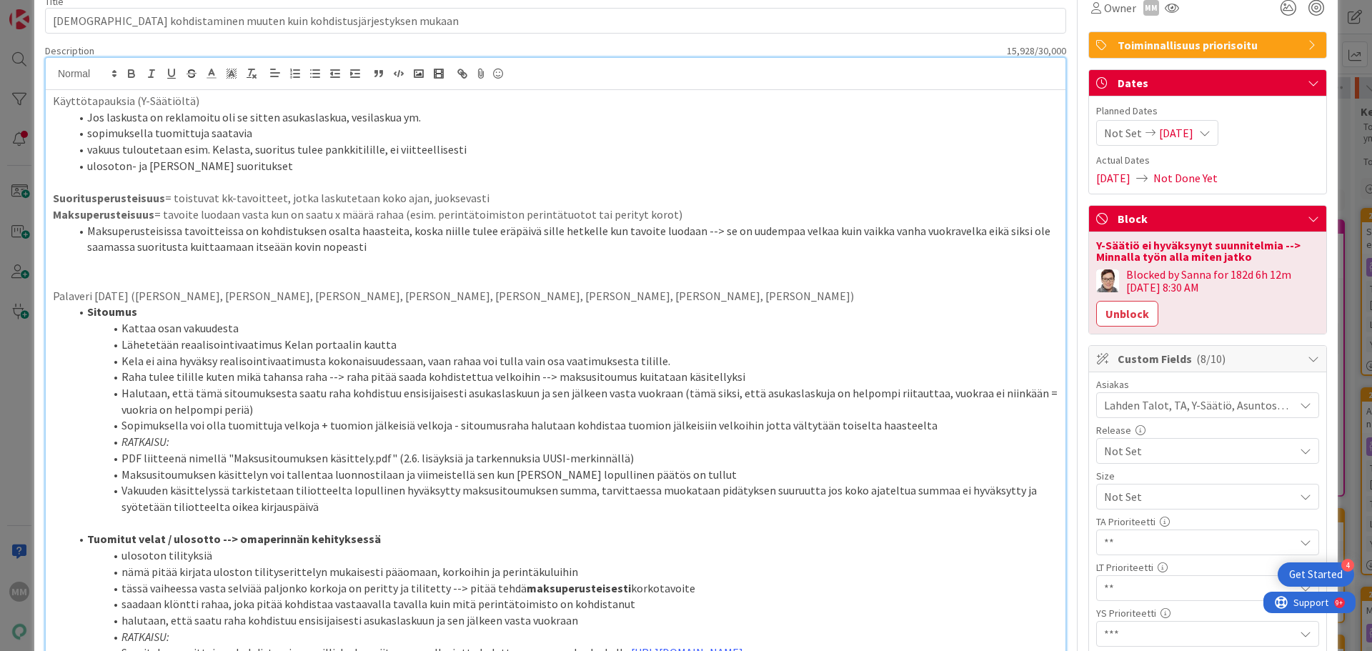
scroll to position [0, 0]
